Goal: Information Seeking & Learning: Learn about a topic

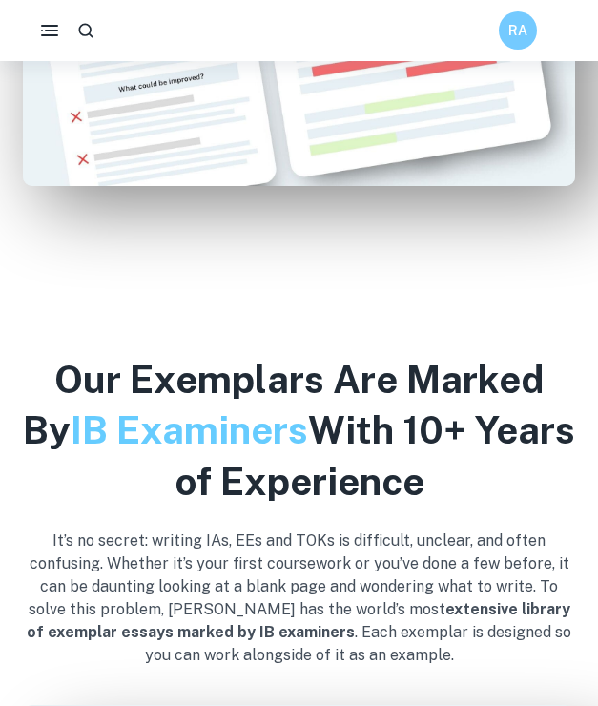
scroll to position [1416, 0]
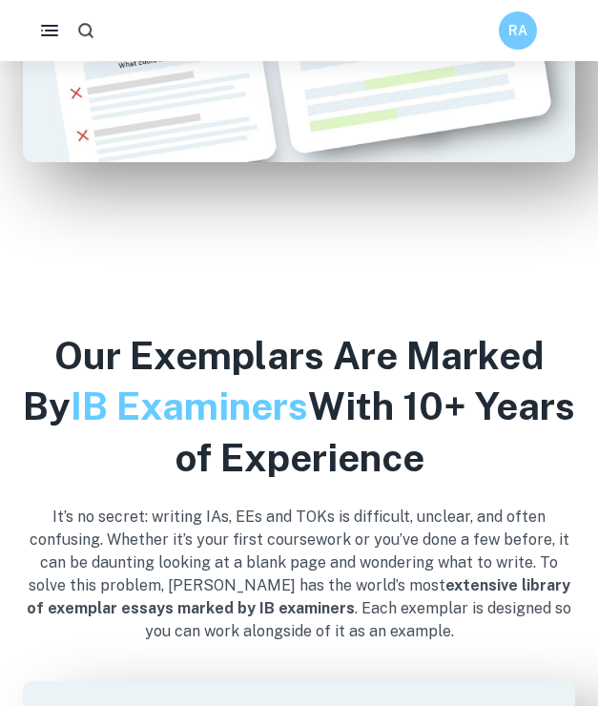
click at [88, 31] on icon "button" at bounding box center [86, 31] width 20 height 20
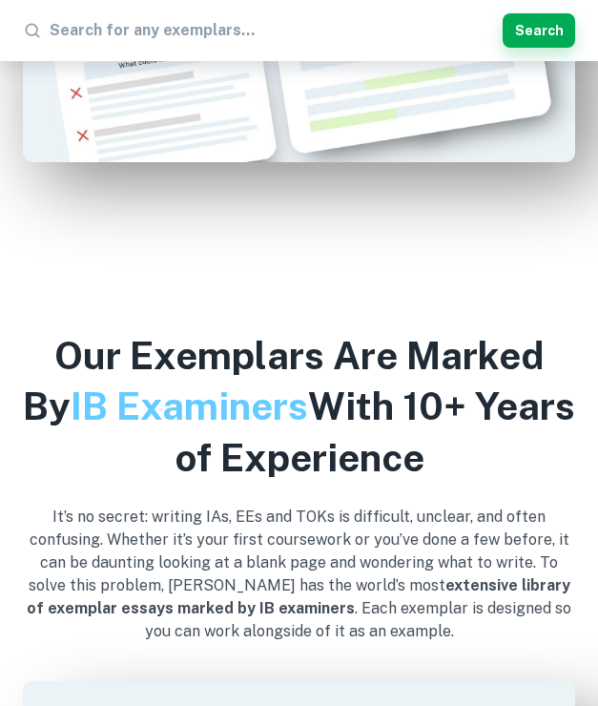
type input "why has the Nanjing Massacre continued to be an obstacle in historical Sino-Jap…"
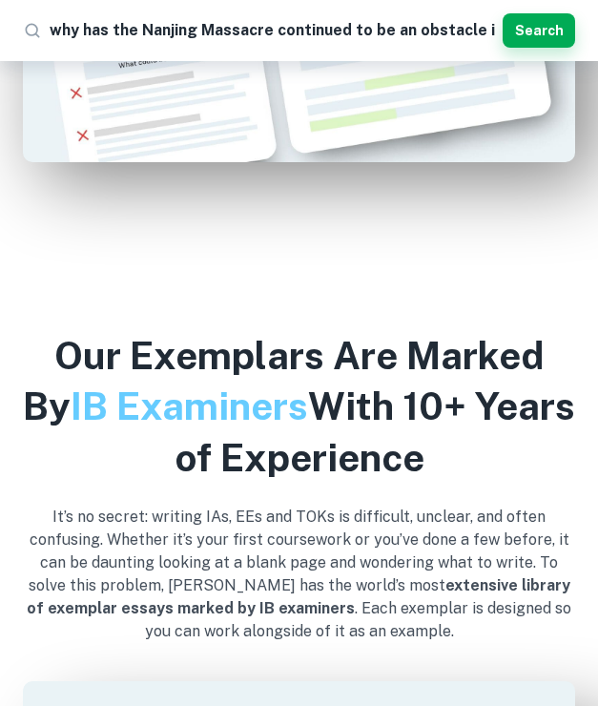
scroll to position [0, 247]
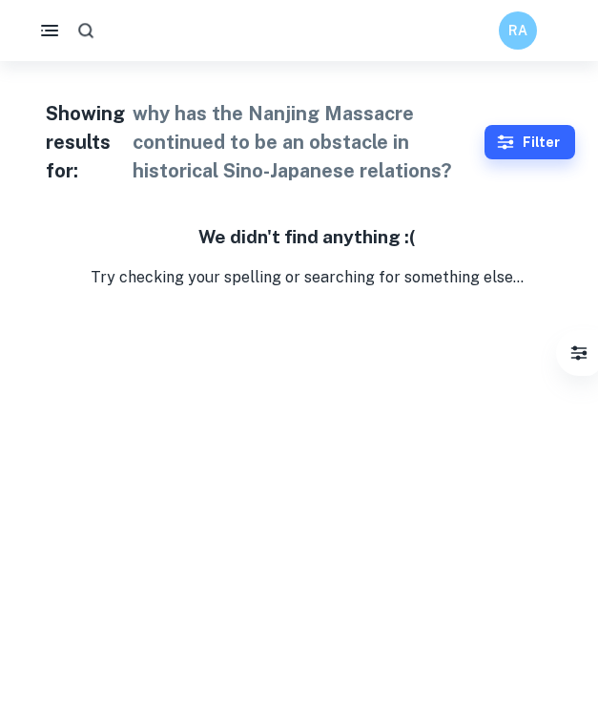
click at [56, 29] on icon "button" at bounding box center [49, 30] width 23 height 23
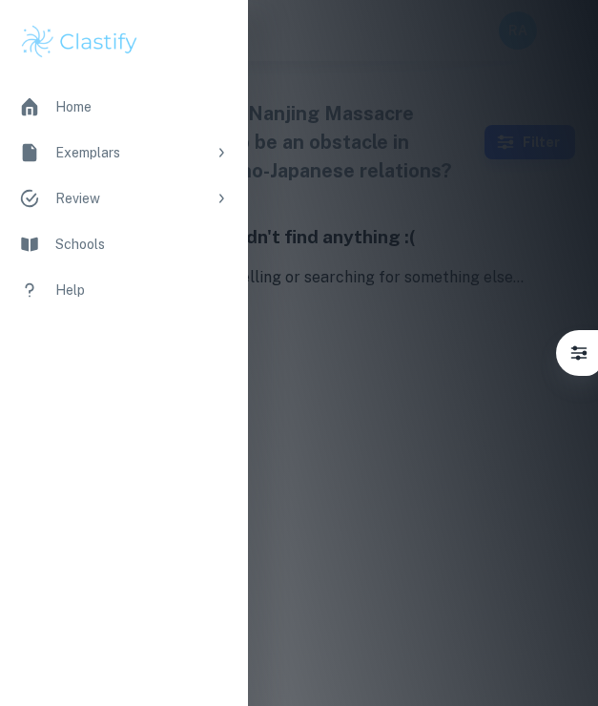
click at [67, 108] on div "Home" at bounding box center [142, 106] width 174 height 21
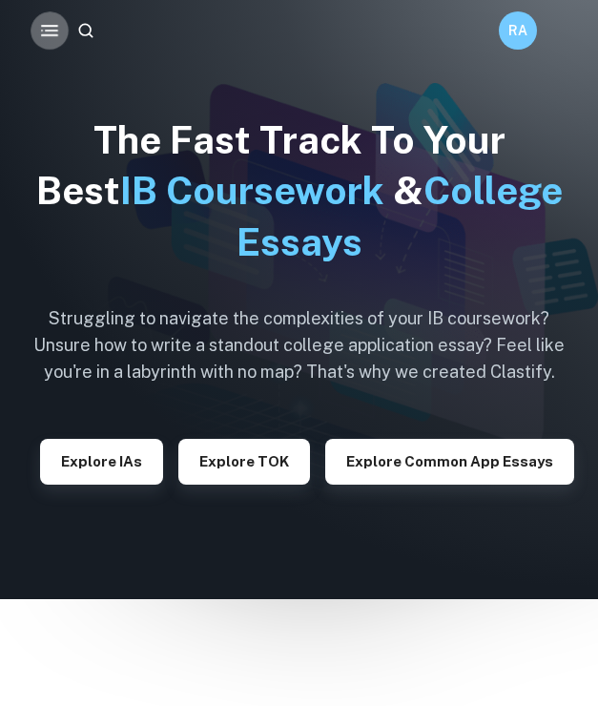
click at [35, 31] on button "button" at bounding box center [50, 30] width 38 height 38
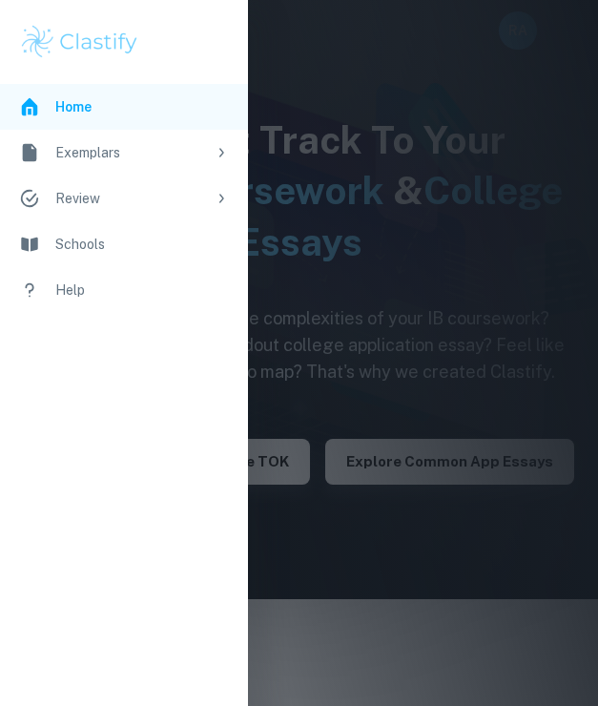
click at [114, 175] on li "Exemplars" at bounding box center [124, 153] width 248 height 46
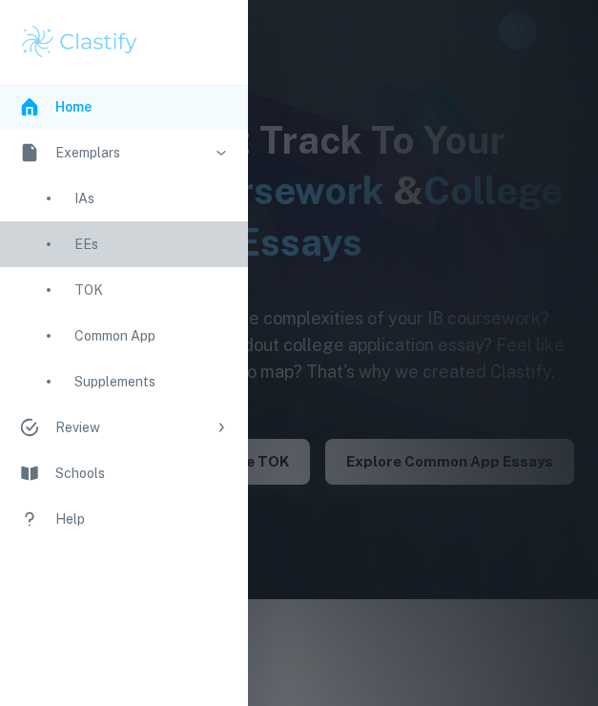
click at [86, 234] on div "EEs" at bounding box center [151, 244] width 155 height 21
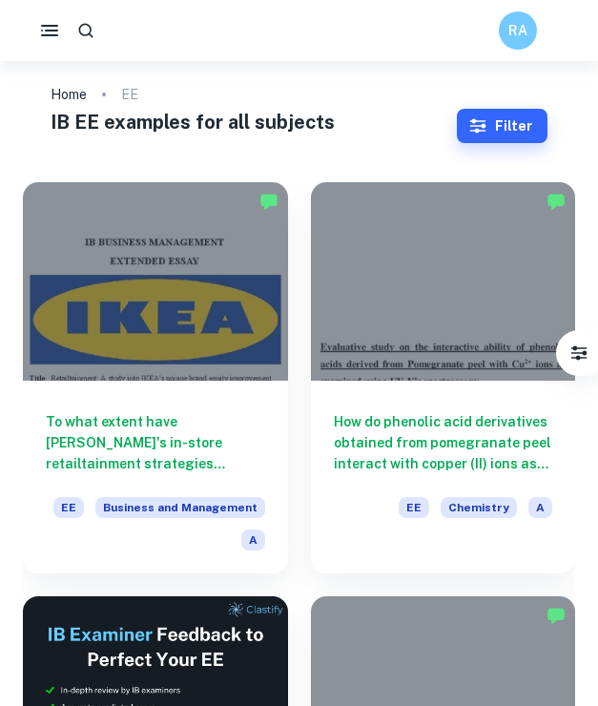
scroll to position [22, 0]
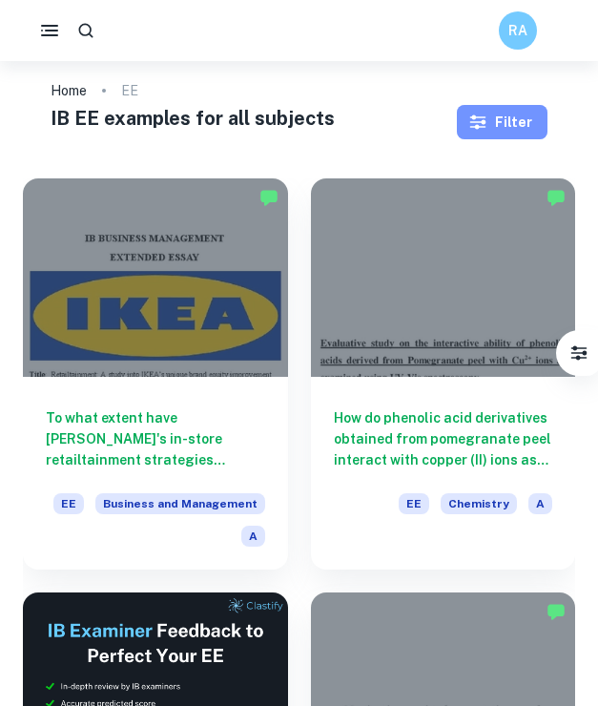
click at [506, 113] on button "Filter" at bounding box center [502, 122] width 91 height 34
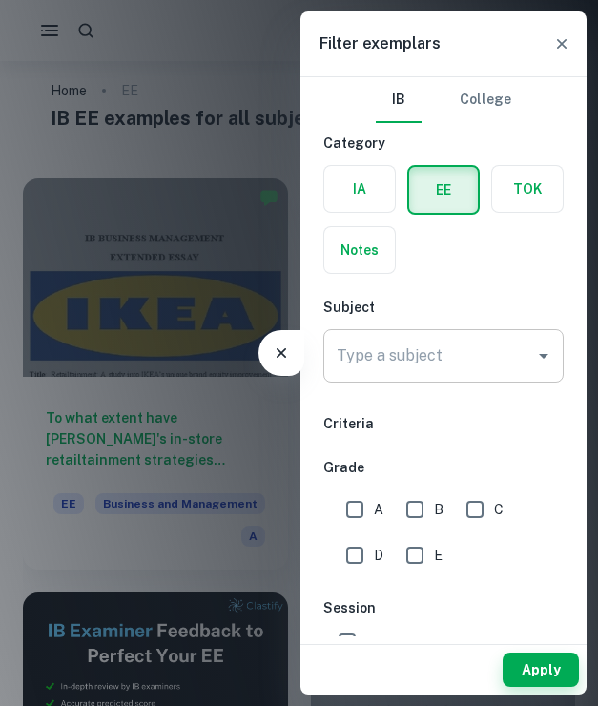
click at [392, 363] on input "Type a subject" at bounding box center [429, 356] width 195 height 36
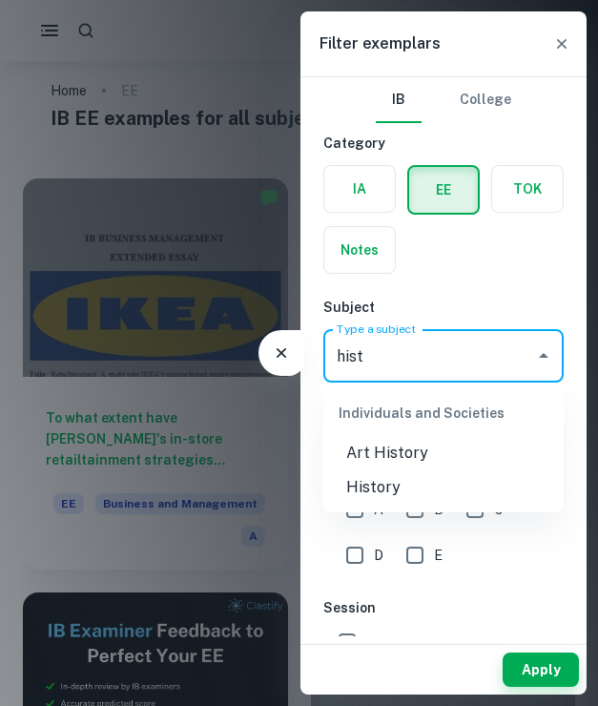
click at [383, 493] on li "History" at bounding box center [443, 487] width 240 height 34
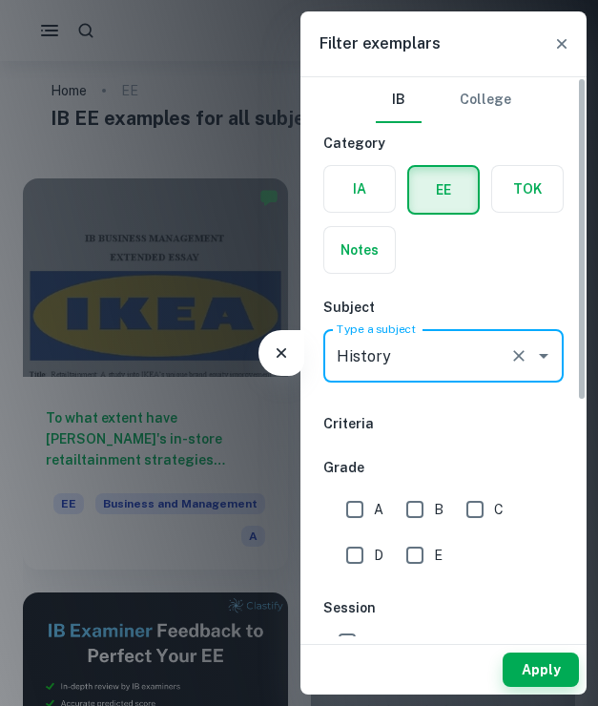
type input "History"
click at [362, 503] on input "A" at bounding box center [355, 509] width 38 height 38
checkbox input "true"
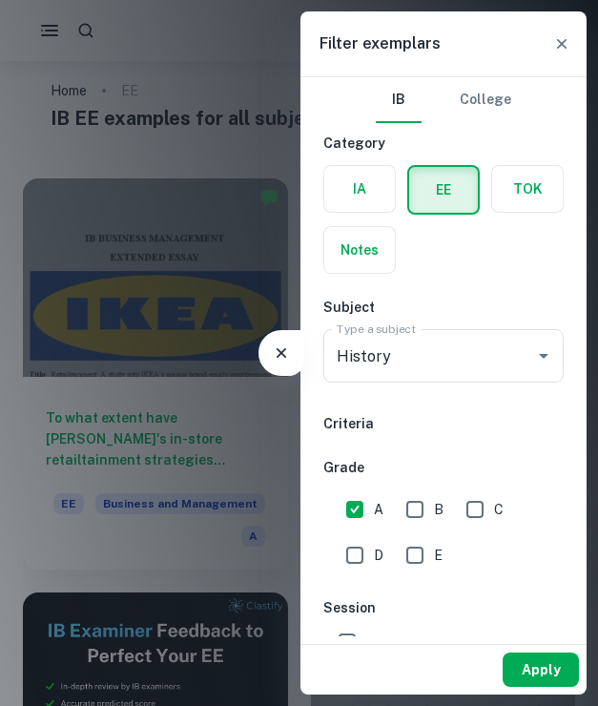
click at [536, 670] on button "Apply" at bounding box center [541, 669] width 76 height 34
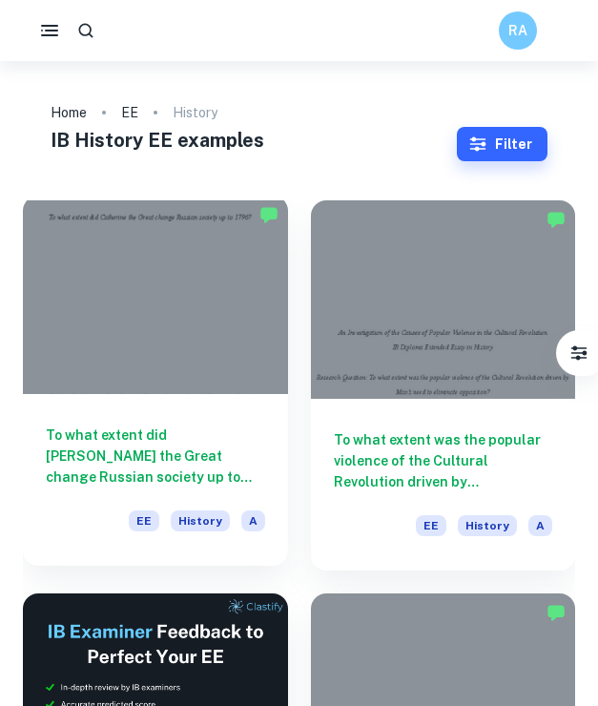
click at [173, 444] on h6 "To what extent did [PERSON_NAME] the Great change Russian society up to 1796?" at bounding box center [155, 455] width 219 height 63
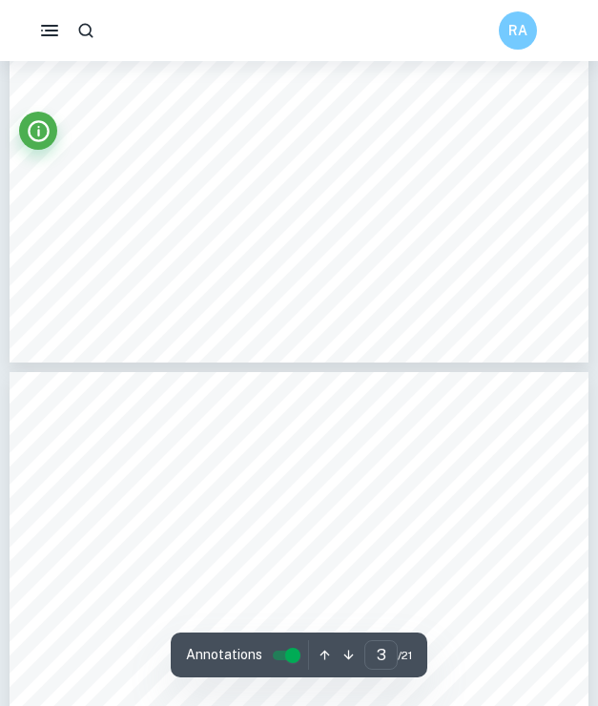
type input "4"
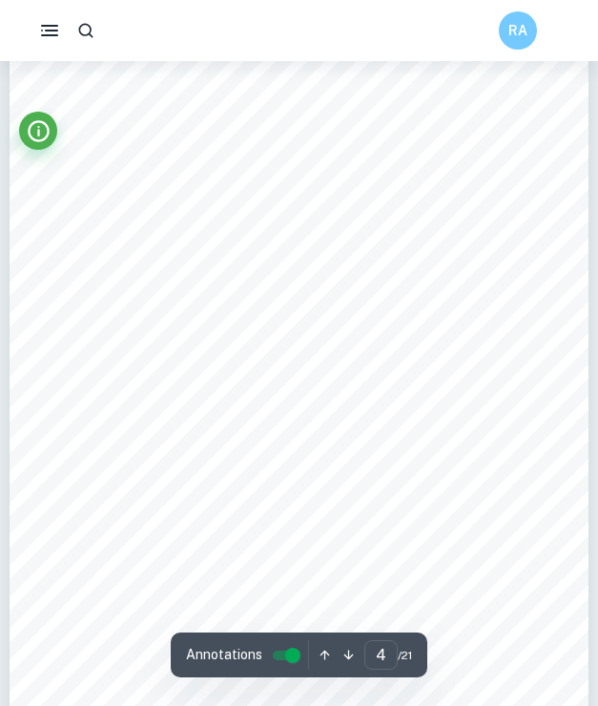
scroll to position [2826, 0]
